Goal: Information Seeking & Learning: Learn about a topic

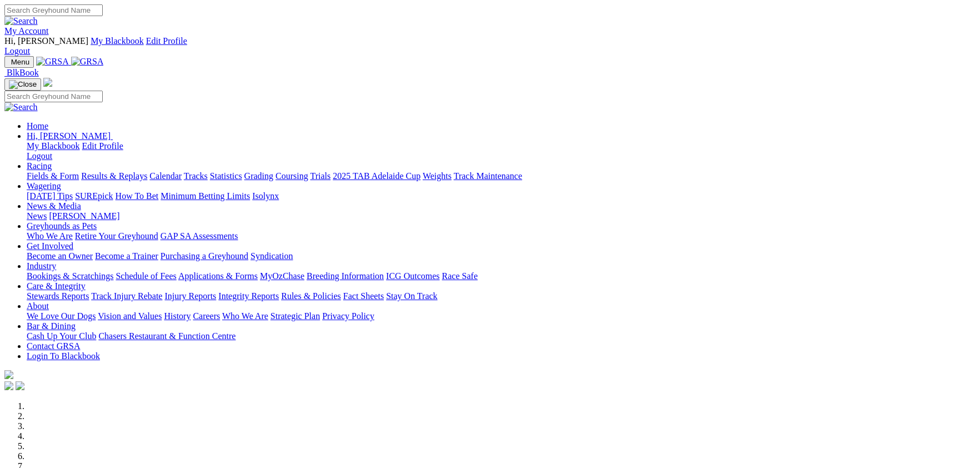
click at [52, 161] on link "Racing" at bounding box center [39, 165] width 25 height 9
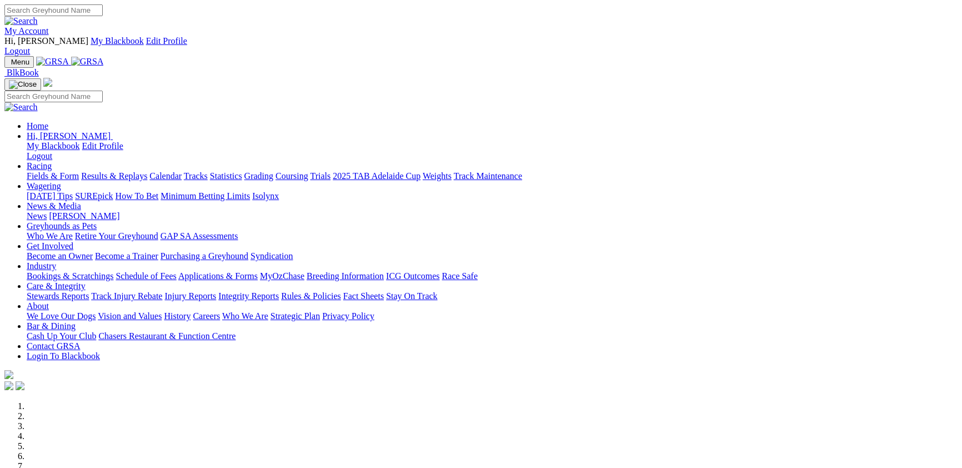
click at [72, 171] on link "Fields & Form" at bounding box center [53, 175] width 52 height 9
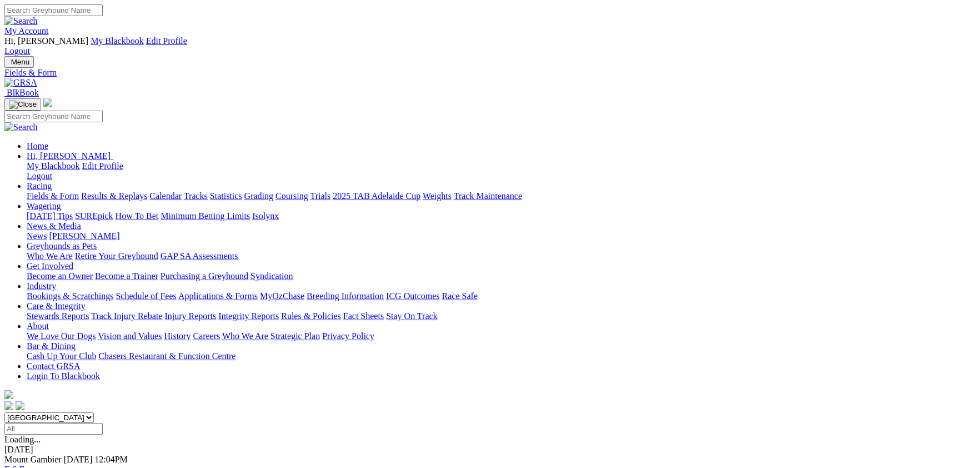
click at [24, 464] on link "F" at bounding box center [21, 468] width 5 height 9
click at [52, 181] on link "Racing" at bounding box center [39, 185] width 25 height 9
click at [79, 191] on link "Fields & Form" at bounding box center [53, 195] width 52 height 9
click at [24, 464] on link "F" at bounding box center [21, 468] width 5 height 9
click at [245, 444] on div "R1 1 5 7 4" at bounding box center [480, 449] width 953 height 10
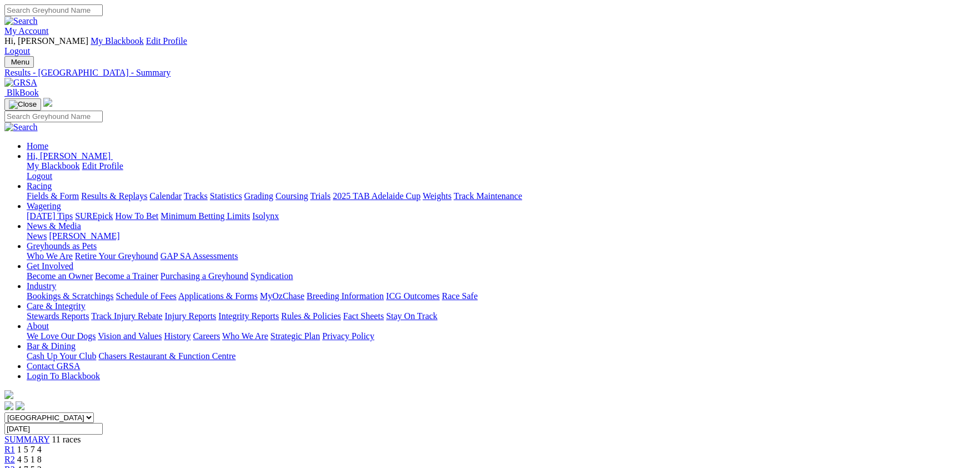
drag, startPoint x: 292, startPoint y: 138, endPoint x: 541, endPoint y: 130, distance: 250.0
click at [103, 423] on input "Sunday, 5 Oct 2025" at bounding box center [53, 429] width 98 height 12
type input "[DATE]"
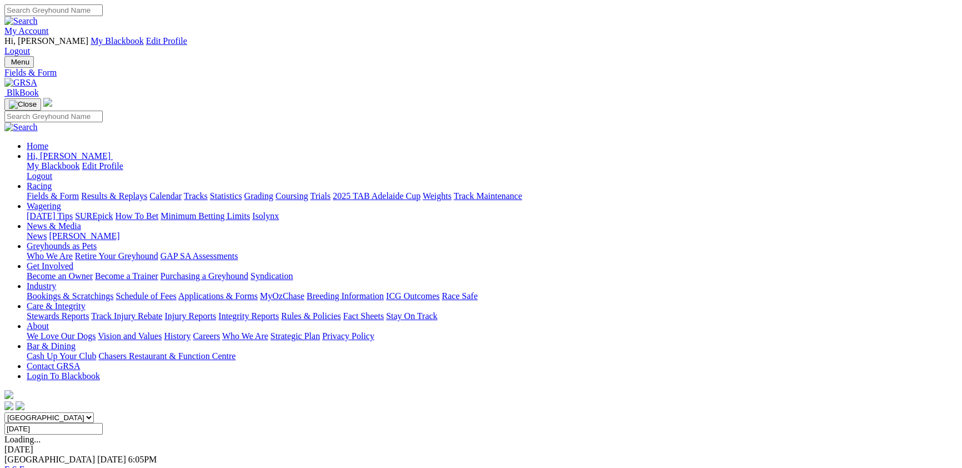
click at [24, 464] on link "F" at bounding box center [21, 468] width 5 height 9
click at [44, 444] on span "6:05pm" at bounding box center [30, 448] width 27 height 9
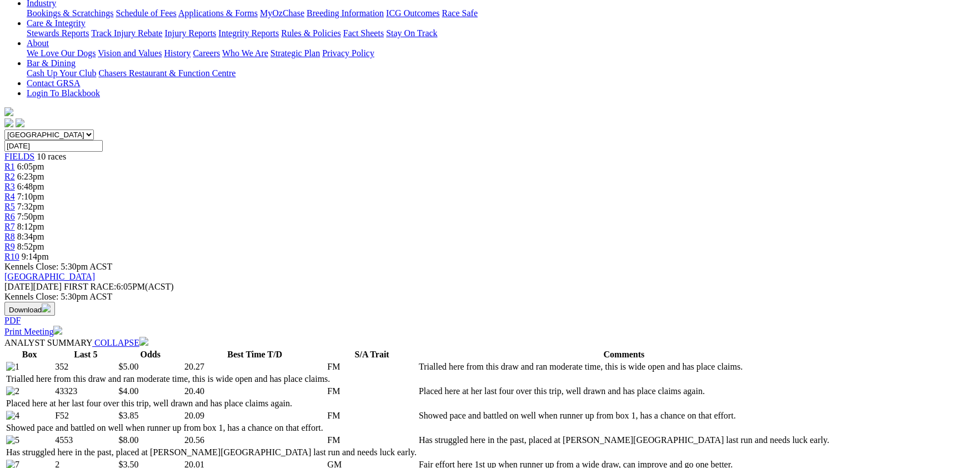
scroll to position [303, 0]
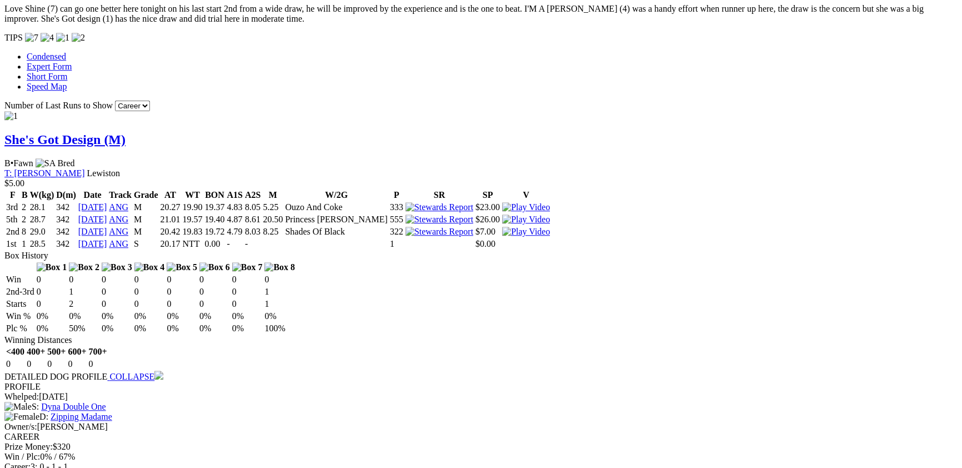
scroll to position [1090, 0]
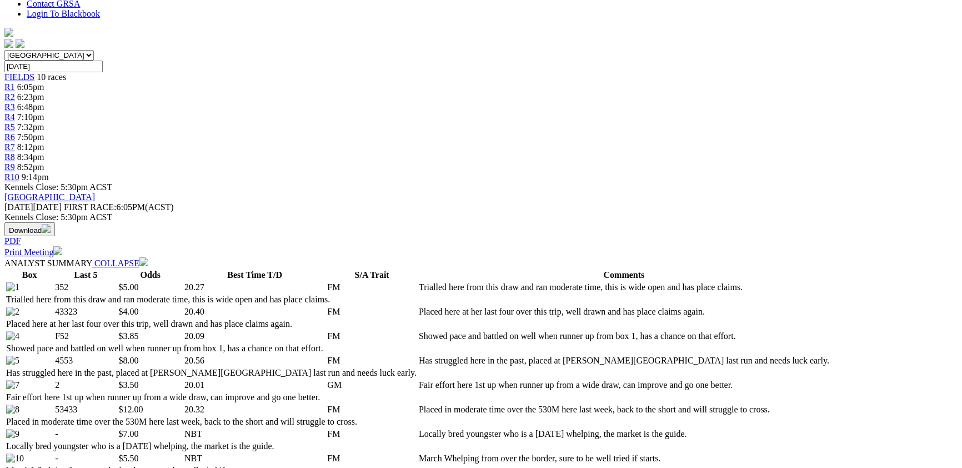
scroll to position [363, 0]
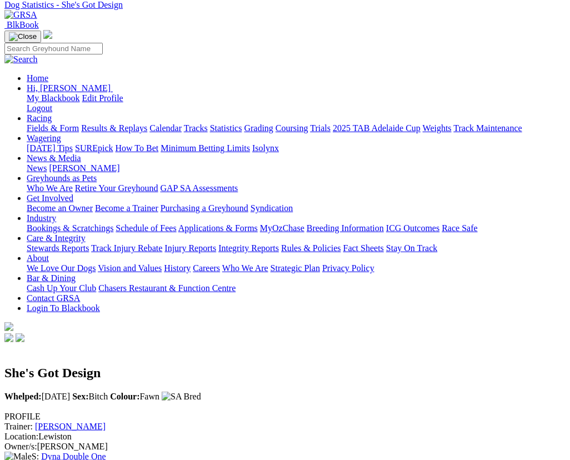
scroll to position [61, 0]
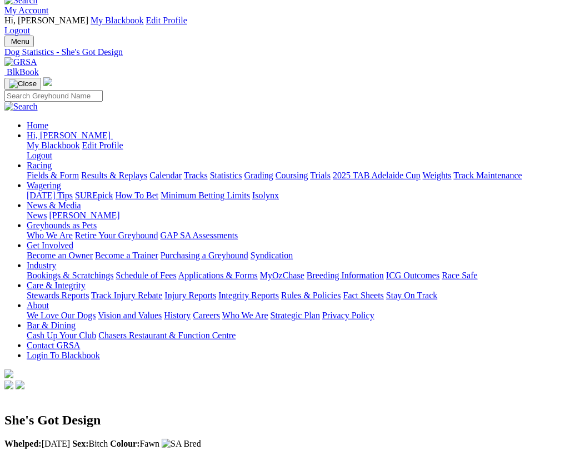
scroll to position [0, 0]
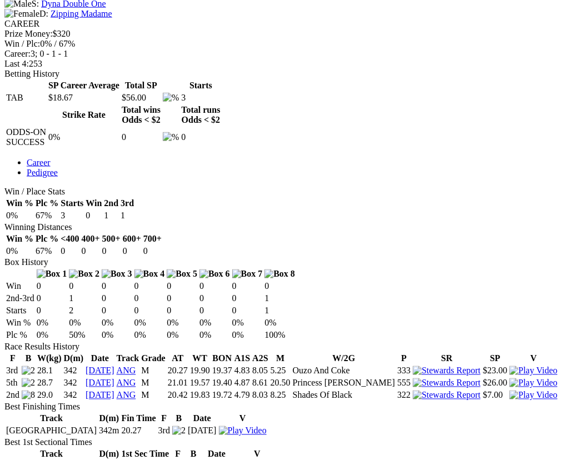
scroll to position [545, 0]
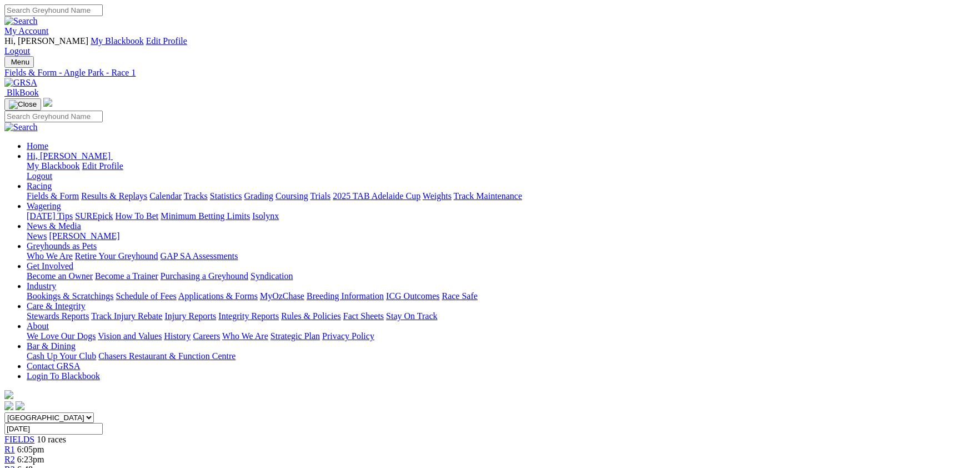
scroll to position [363, 0]
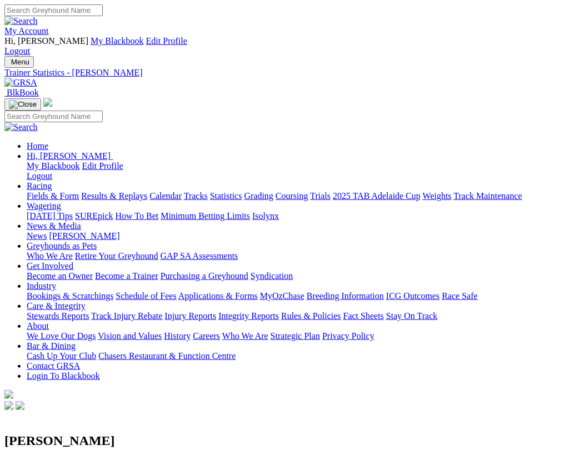
click at [273, 412] on div "Sharyn Gray Location: Lewiston" at bounding box center [284, 445] width 561 height 67
click at [242, 191] on link "Statistics" at bounding box center [226, 195] width 32 height 9
click at [47, 441] on link "Track" at bounding box center [37, 445] width 21 height 9
select select "angle-park"
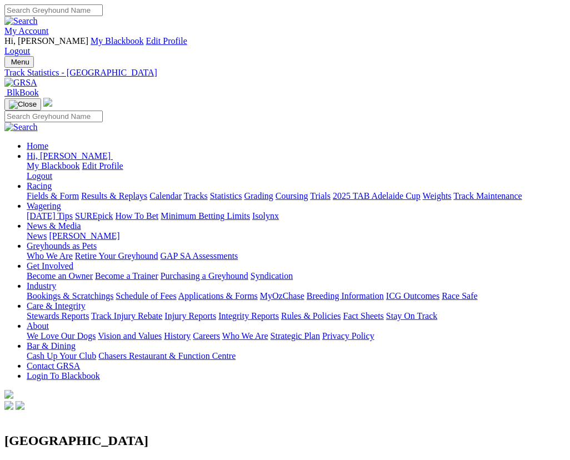
click at [251, 433] on h2 "[GEOGRAPHIC_DATA]" at bounding box center [284, 440] width 561 height 15
